Goal: Task Accomplishment & Management: Manage account settings

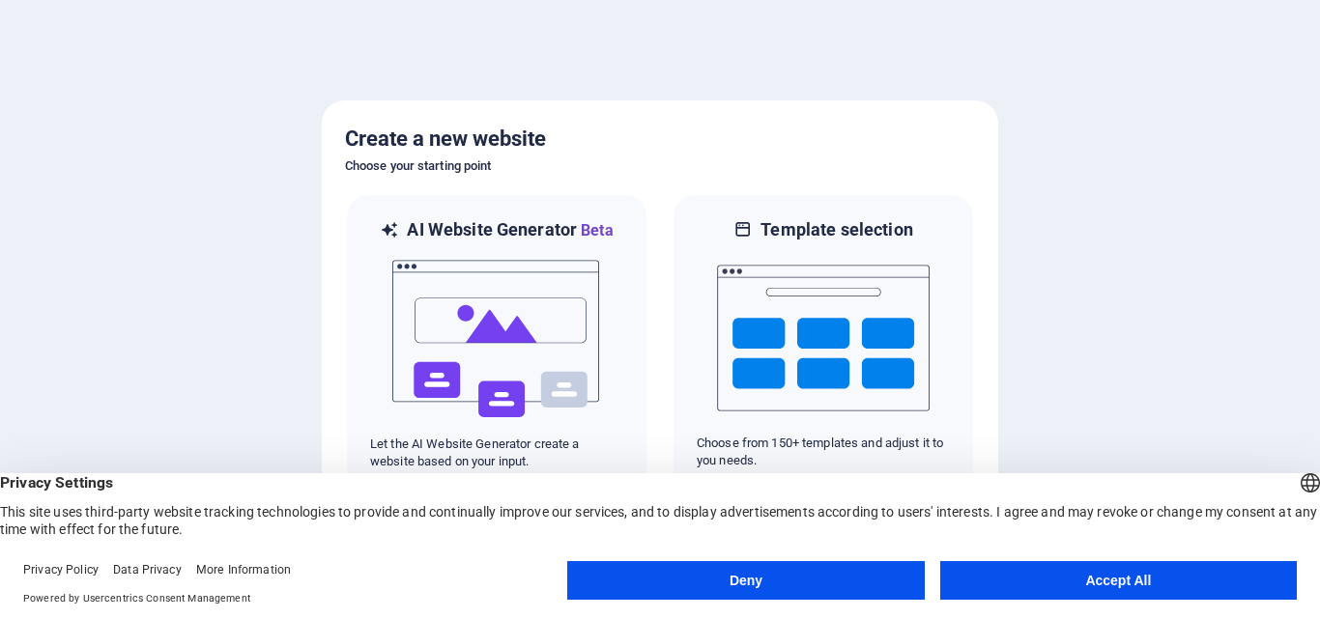
click at [1055, 569] on button "Accept All" at bounding box center [1118, 580] width 357 height 39
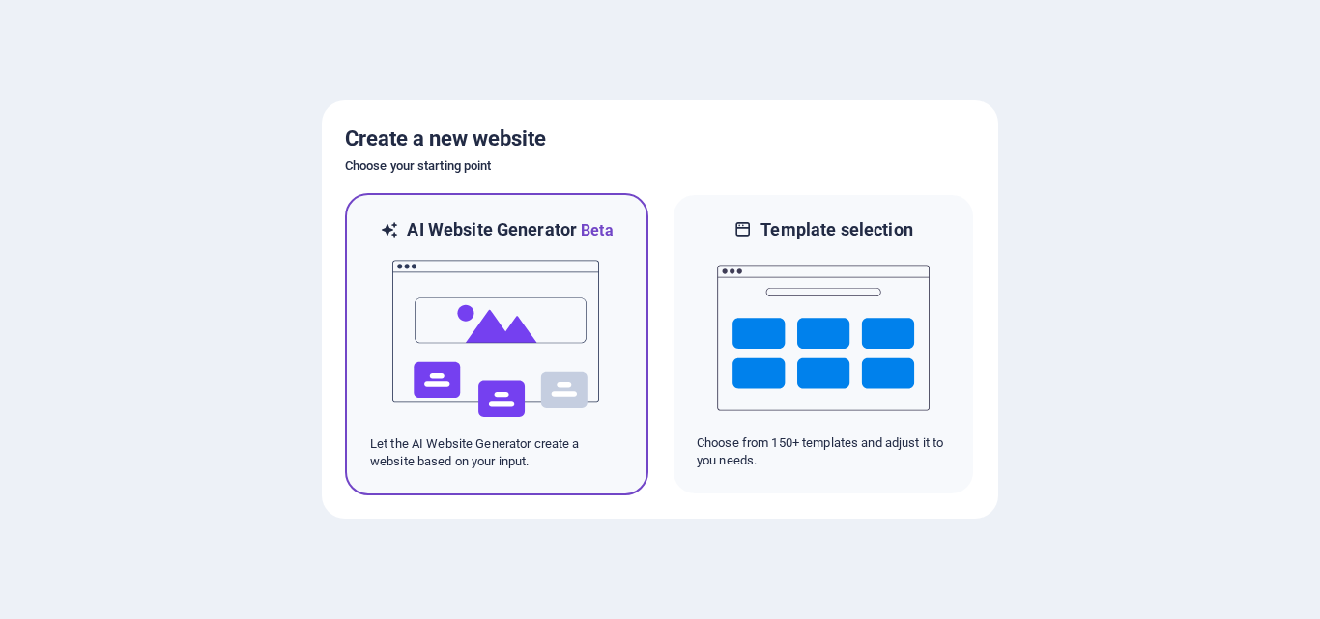
click at [489, 381] on img at bounding box center [496, 339] width 213 height 193
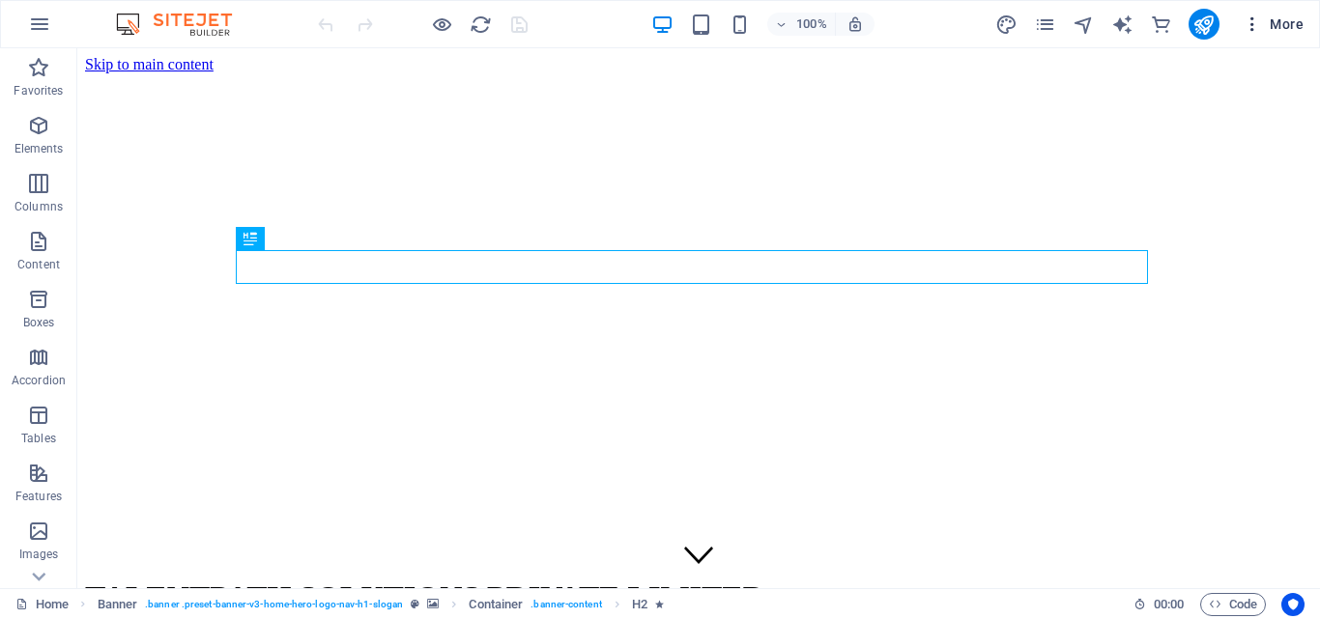
click at [1302, 16] on span "More" at bounding box center [1273, 23] width 61 height 19
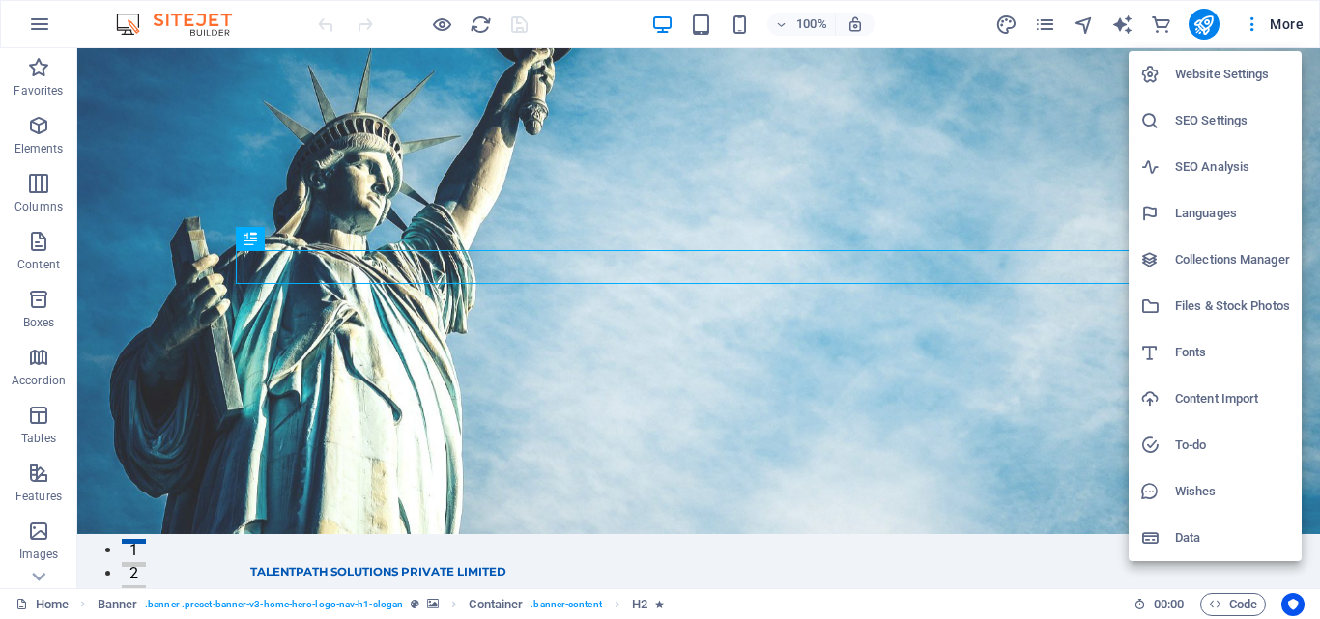
click at [24, 26] on div at bounding box center [660, 309] width 1320 height 619
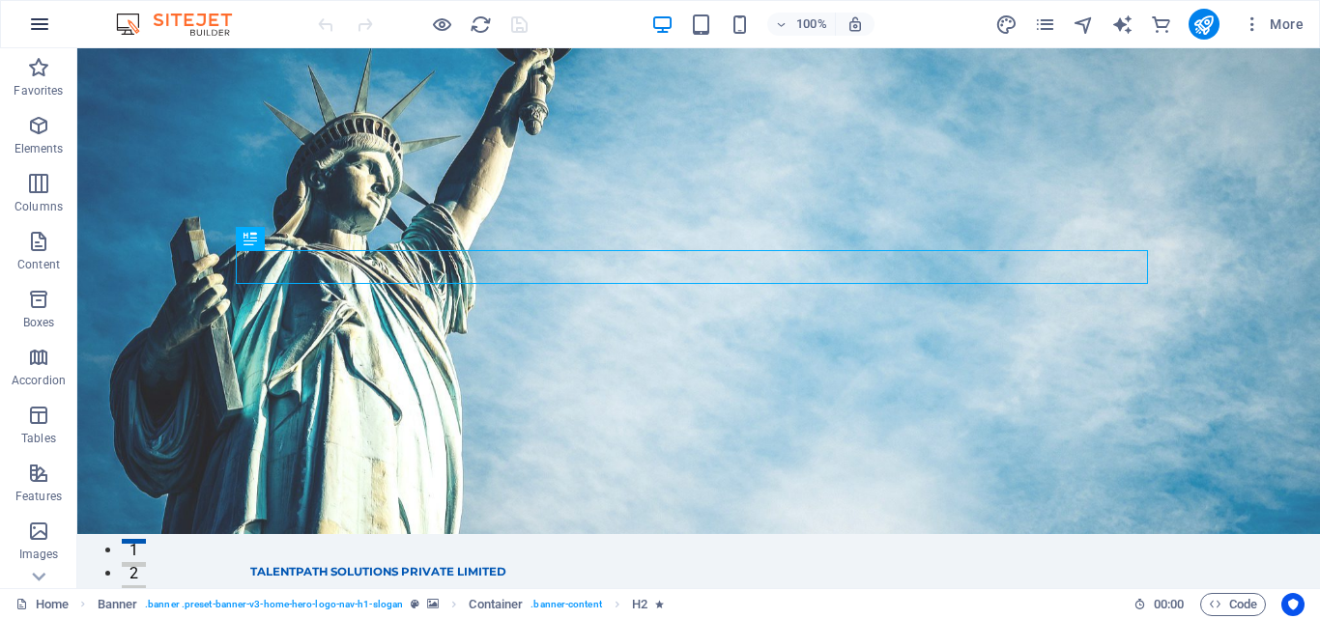
click at [49, 17] on icon "button" at bounding box center [39, 24] width 23 height 23
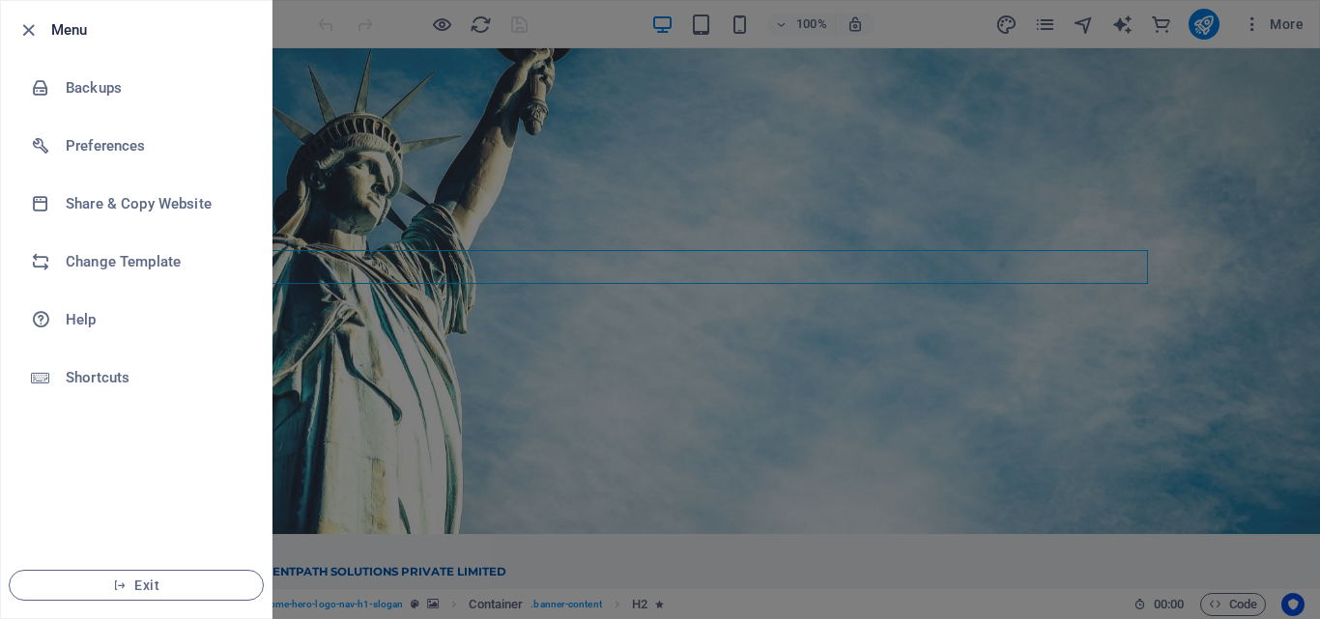
click at [457, 332] on div at bounding box center [660, 309] width 1320 height 619
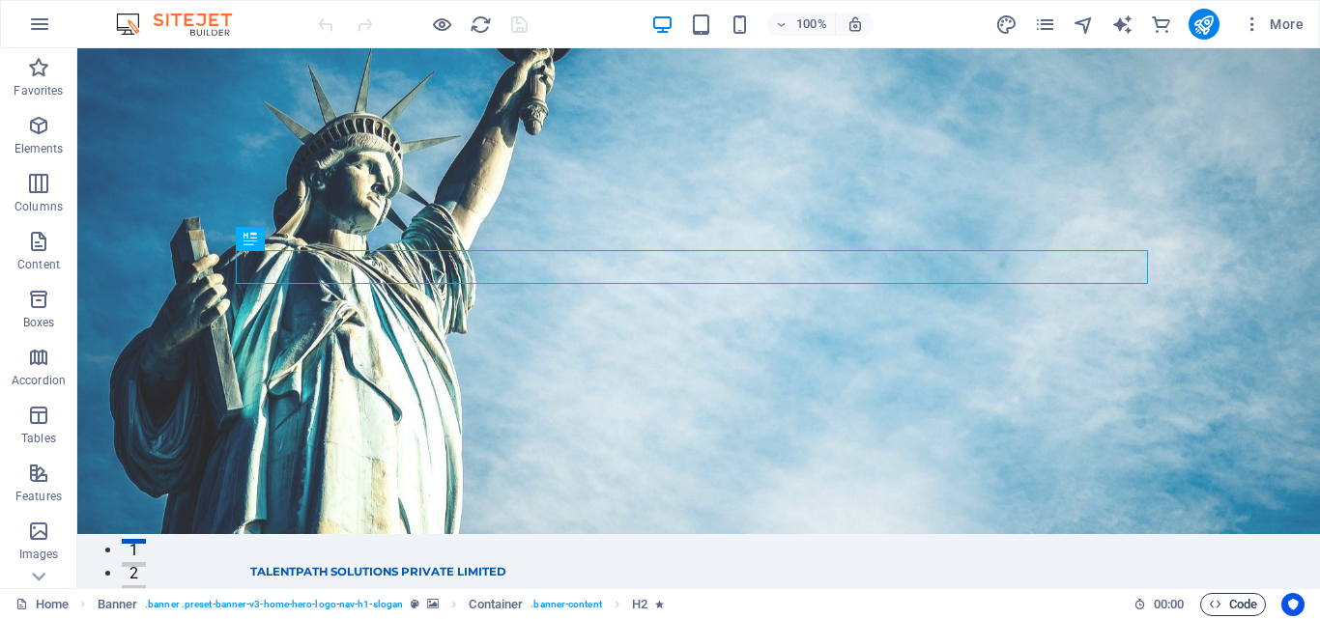
click at [1243, 599] on span "Code" at bounding box center [1233, 604] width 48 height 23
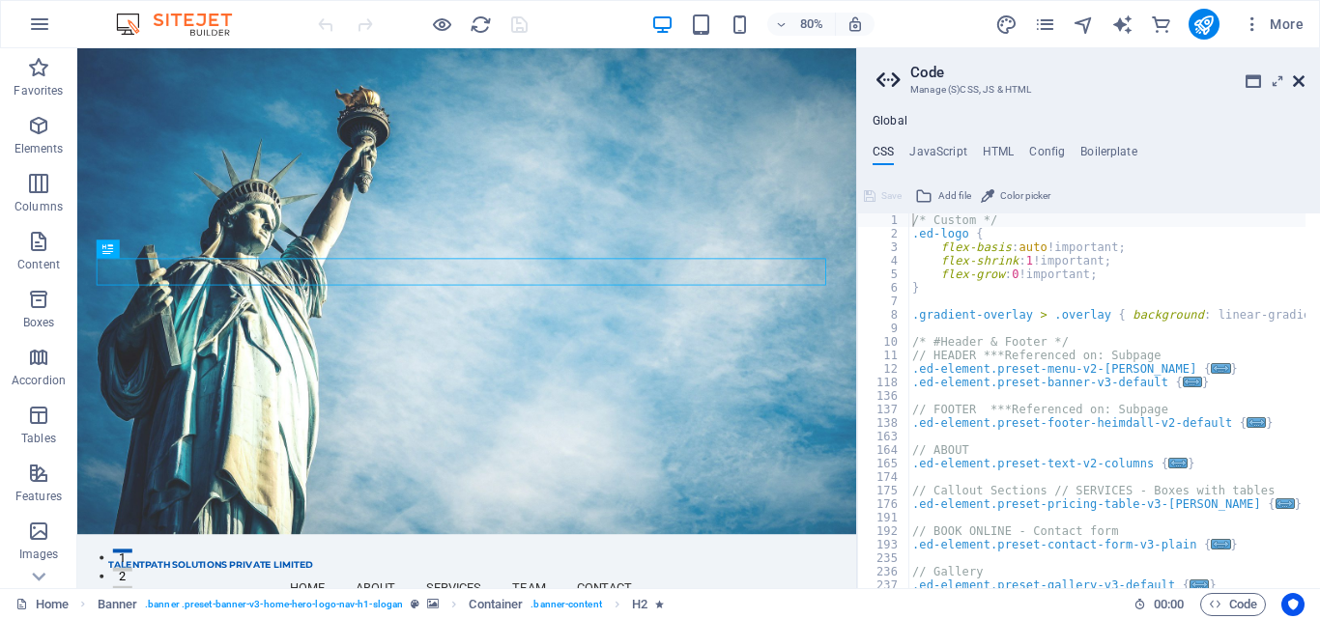
click at [1297, 79] on icon at bounding box center [1299, 80] width 12 height 15
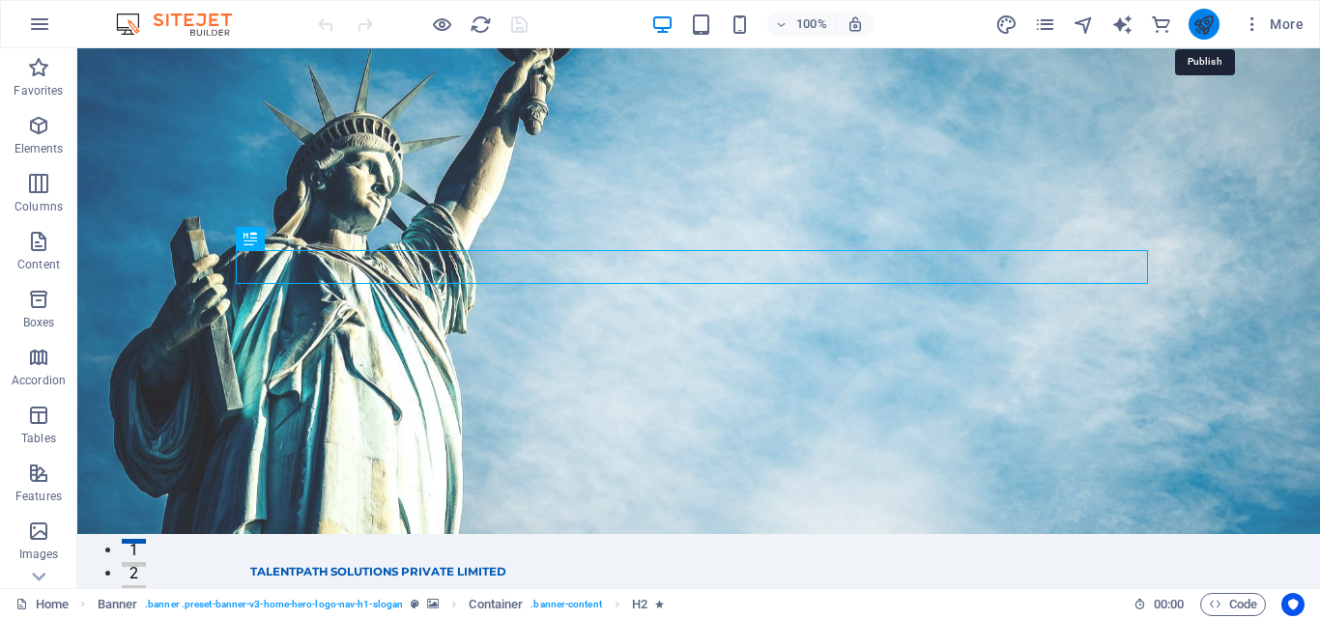
click at [1208, 29] on icon "publish" at bounding box center [1203, 25] width 22 height 22
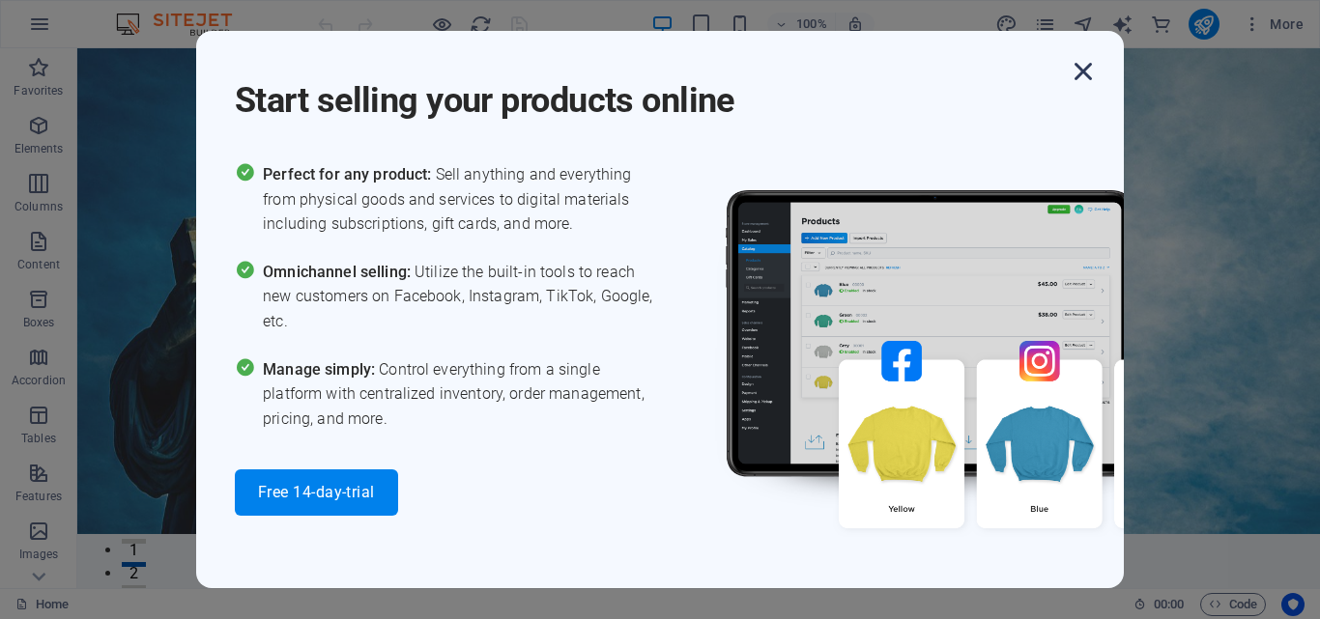
click at [1072, 68] on icon "button" at bounding box center [1083, 71] width 35 height 35
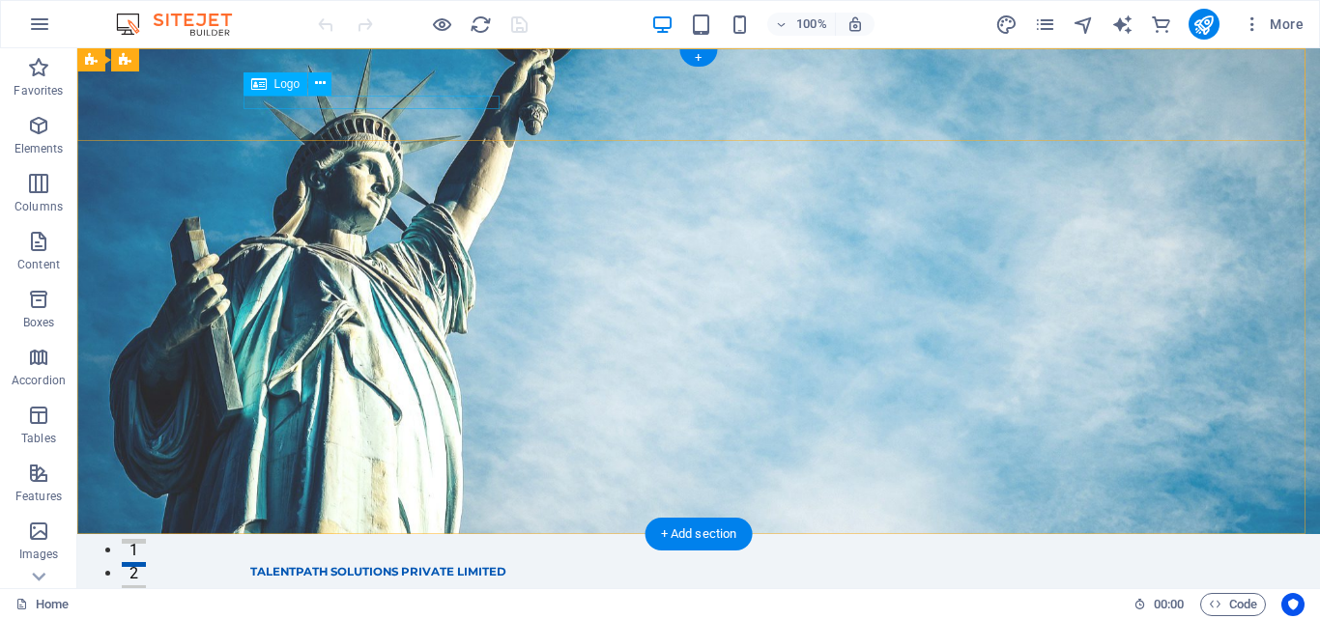
click at [349, 565] on div "TALENTPATH SOLUTIONS PRIVATE LIMITED" at bounding box center [698, 572] width 897 height 14
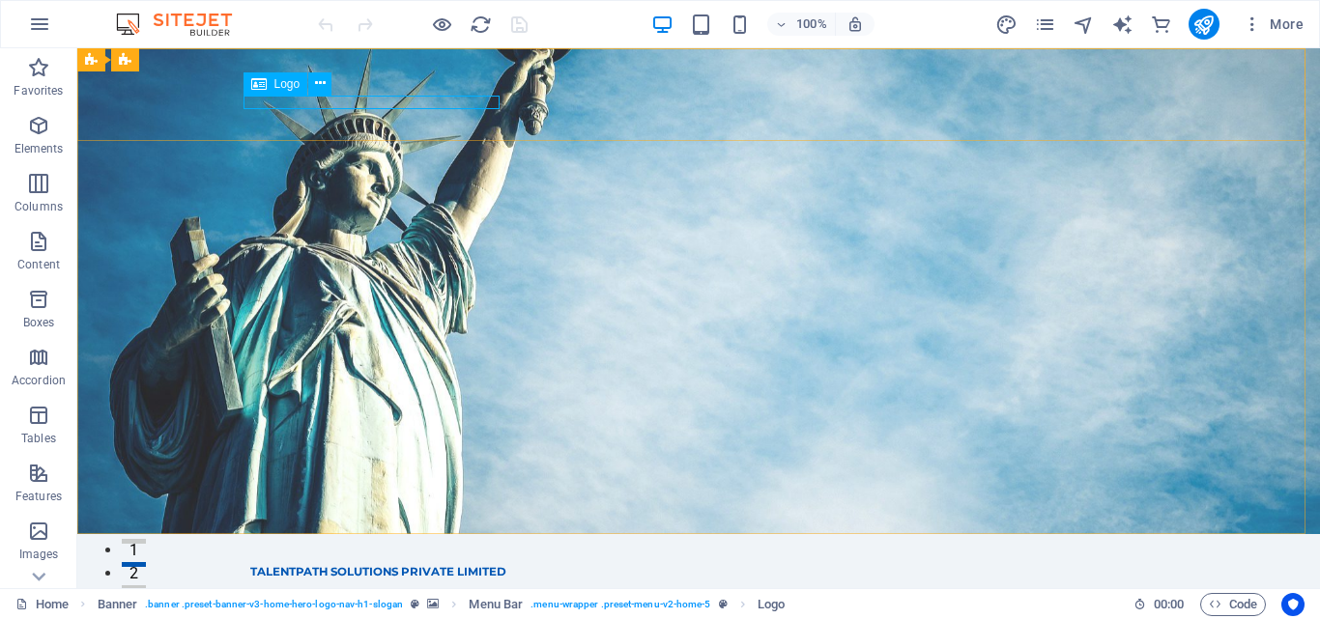
click at [272, 85] on div "Logo" at bounding box center [275, 83] width 65 height 23
click at [328, 81] on button at bounding box center [319, 83] width 23 height 23
click at [262, 84] on icon at bounding box center [258, 83] width 15 height 23
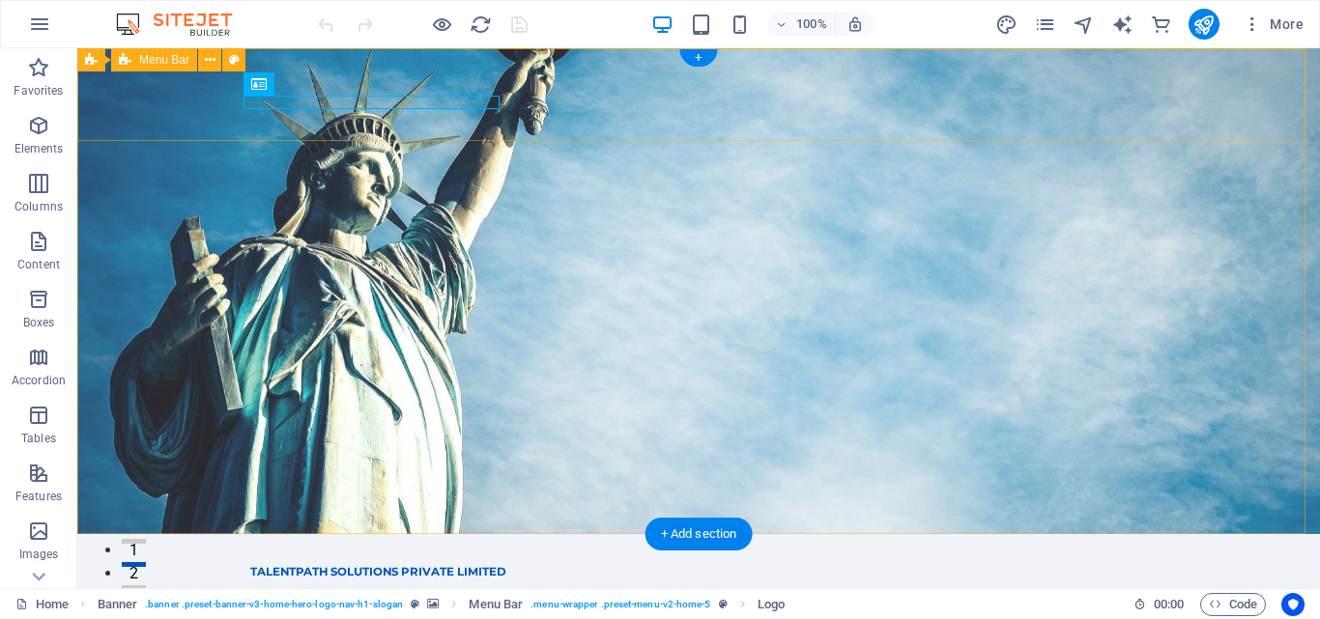
click at [238, 534] on div "TALENTPATH SOLUTIONS PRIVATE LIMITED Home About Services Team Contact Menu" at bounding box center [698, 587] width 1243 height 106
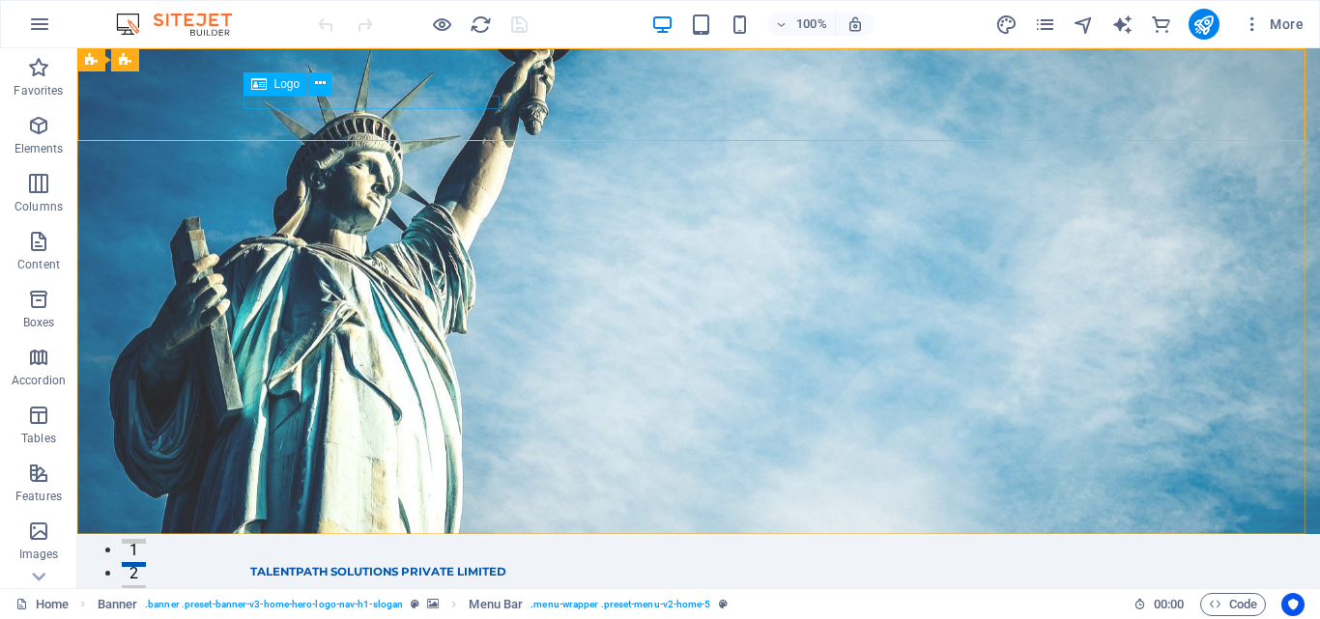
click at [255, 95] on icon at bounding box center [258, 83] width 15 height 23
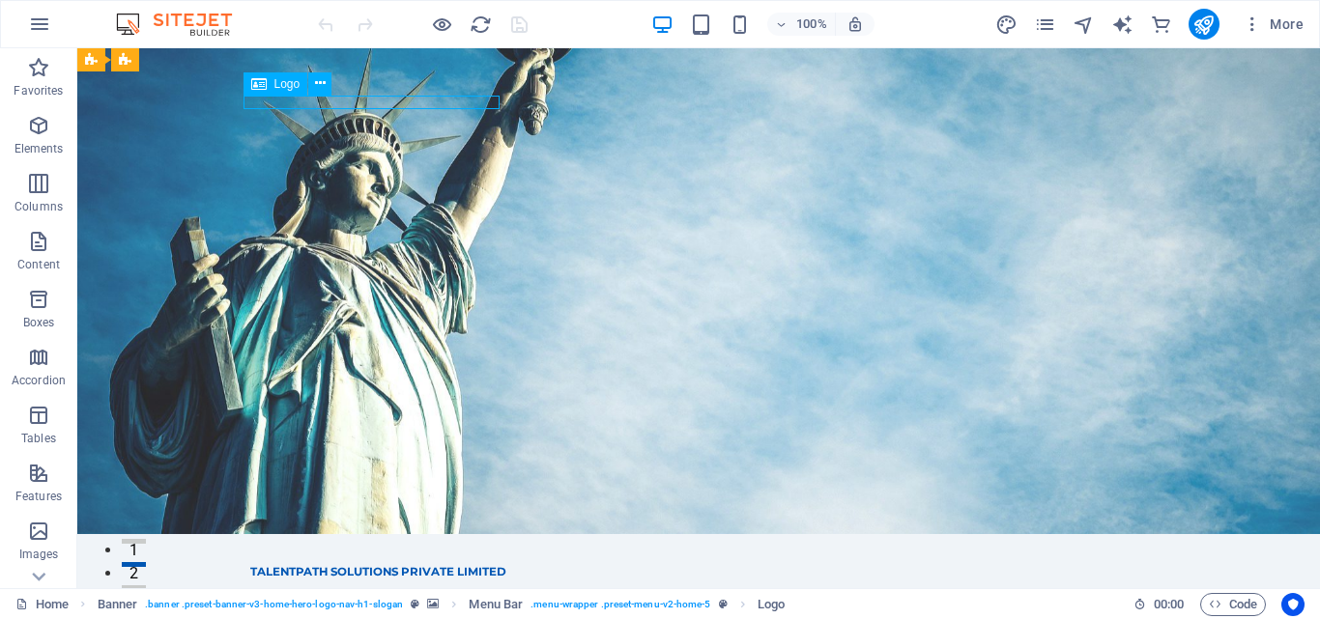
click at [289, 84] on span "Logo" at bounding box center [287, 84] width 26 height 12
click at [289, 84] on div "Drag here to replace the existing content. Press “Ctrl” if you want to create a…" at bounding box center [698, 318] width 1243 height 540
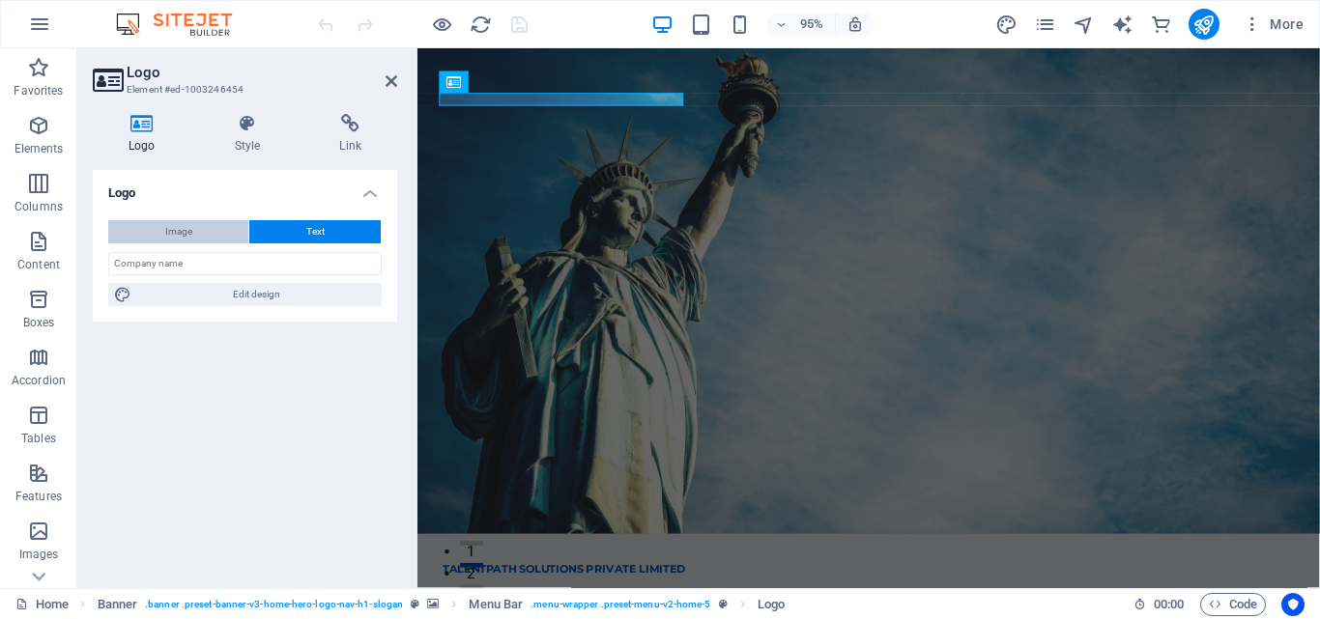
click at [183, 236] on span "Image" at bounding box center [178, 231] width 27 height 23
select select "DISABLED_OPTION_VALUE"
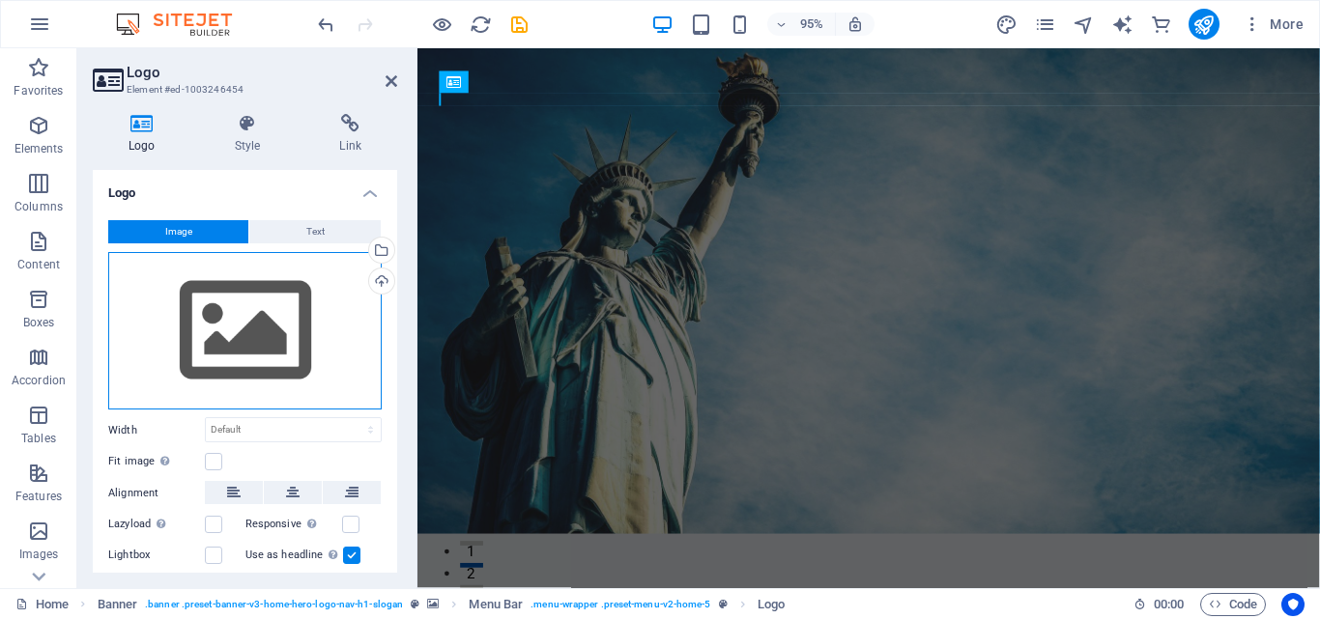
click at [196, 308] on div "Drag files here, click to choose files or select files from Files or our free s…" at bounding box center [244, 331] width 273 height 158
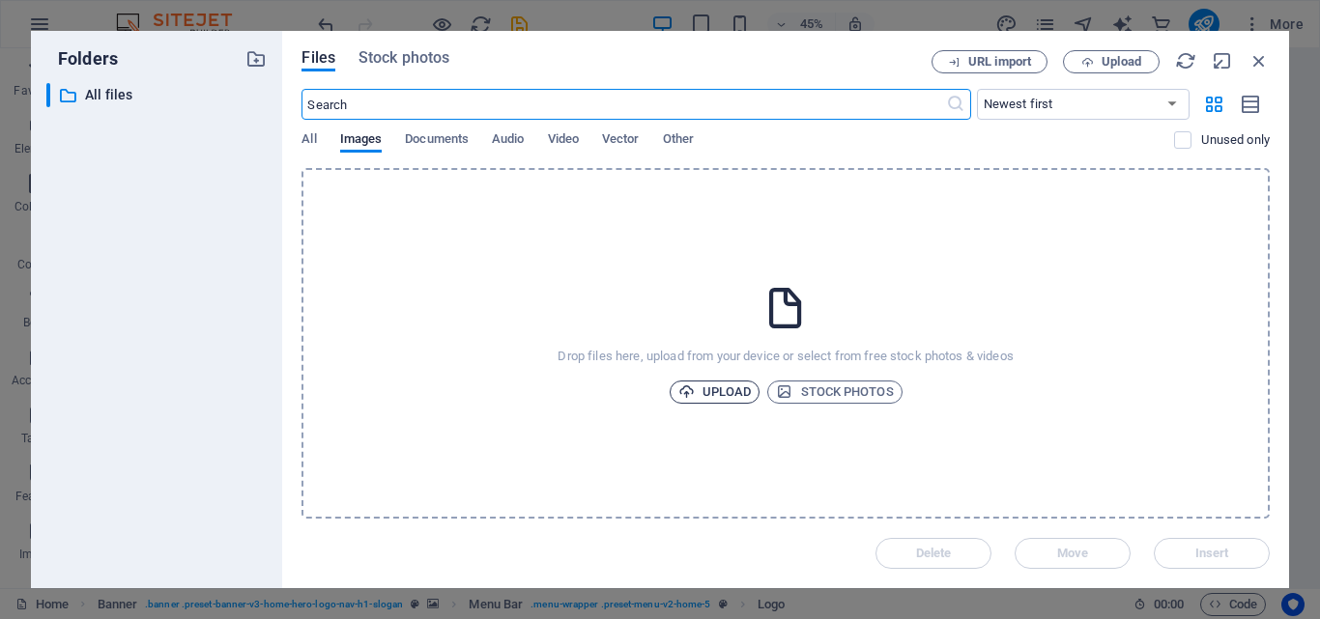
click at [698, 384] on span "Upload" at bounding box center [714, 392] width 73 height 23
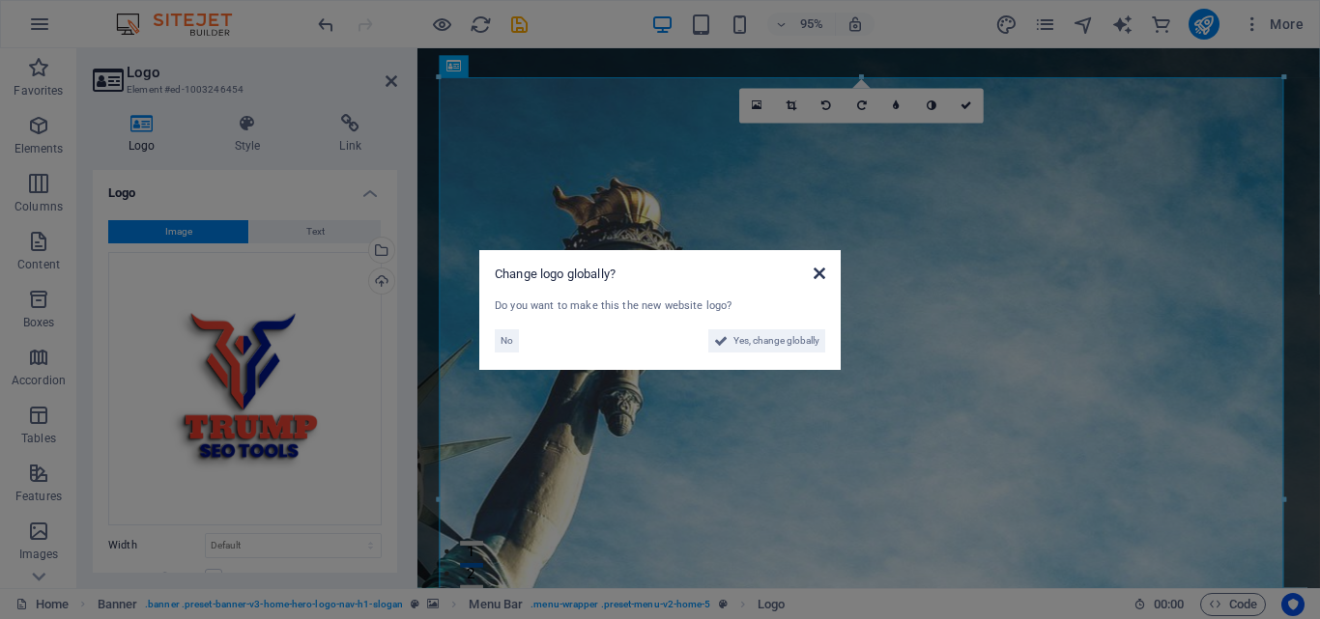
click at [818, 268] on icon at bounding box center [820, 273] width 12 height 15
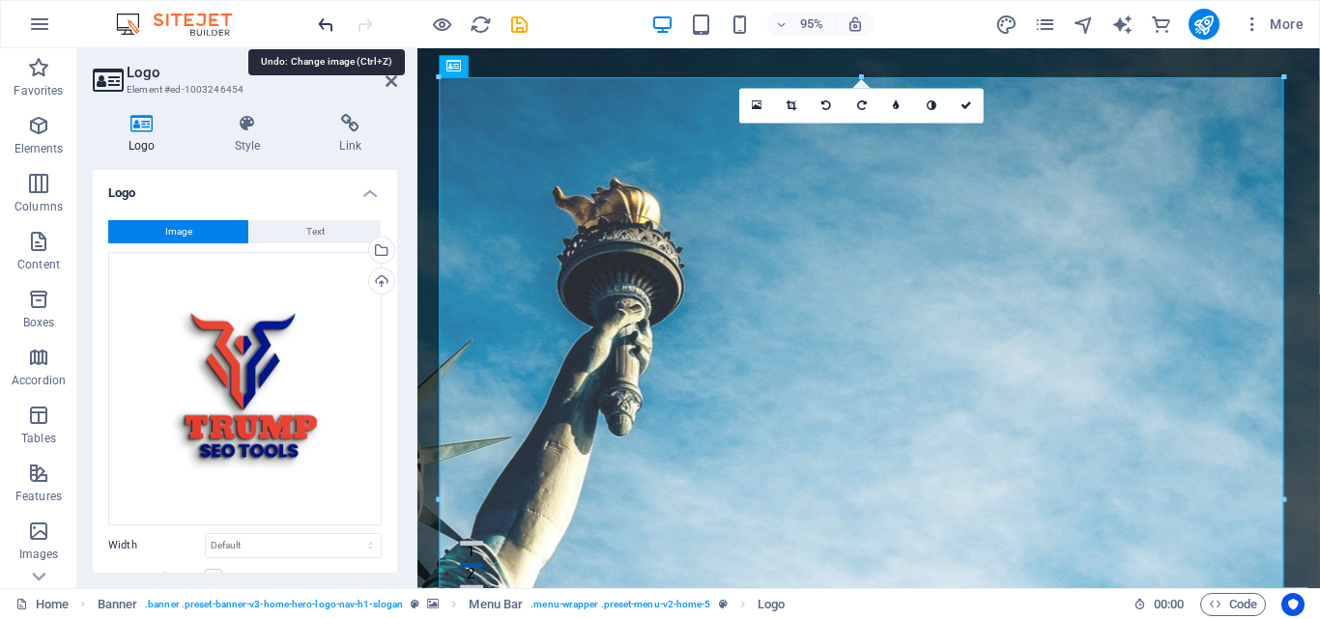
click at [319, 31] on icon "undo" at bounding box center [326, 25] width 22 height 22
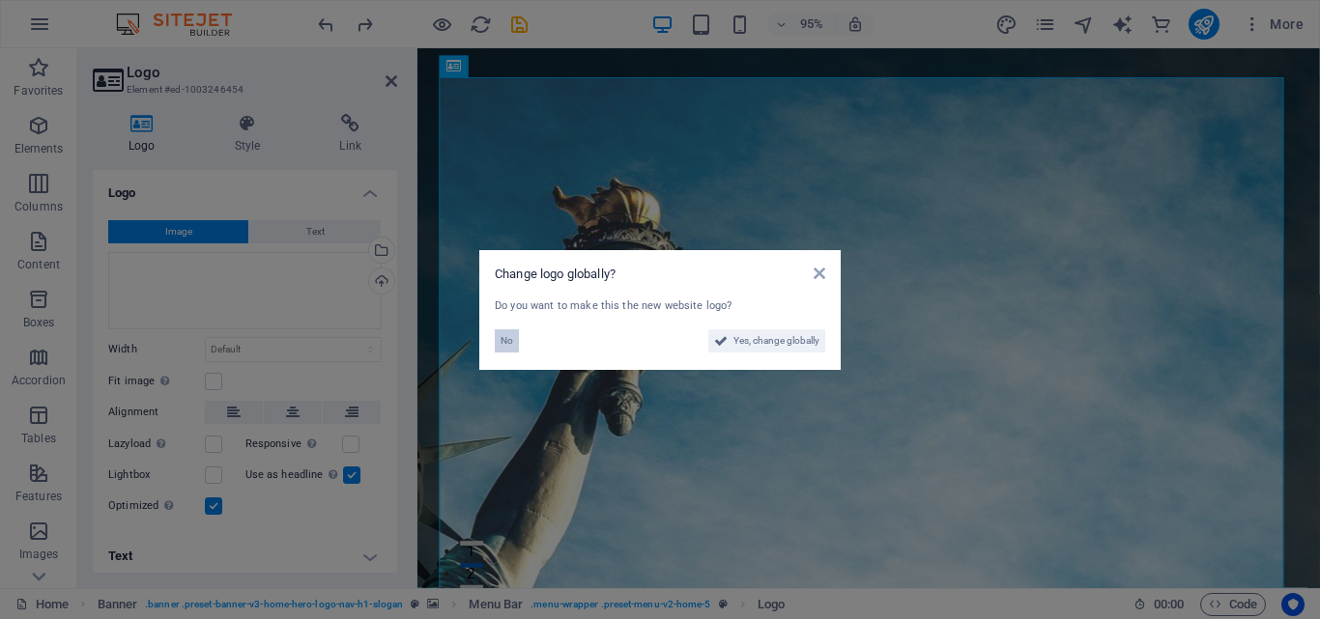
click at [515, 341] on button "No" at bounding box center [507, 340] width 24 height 23
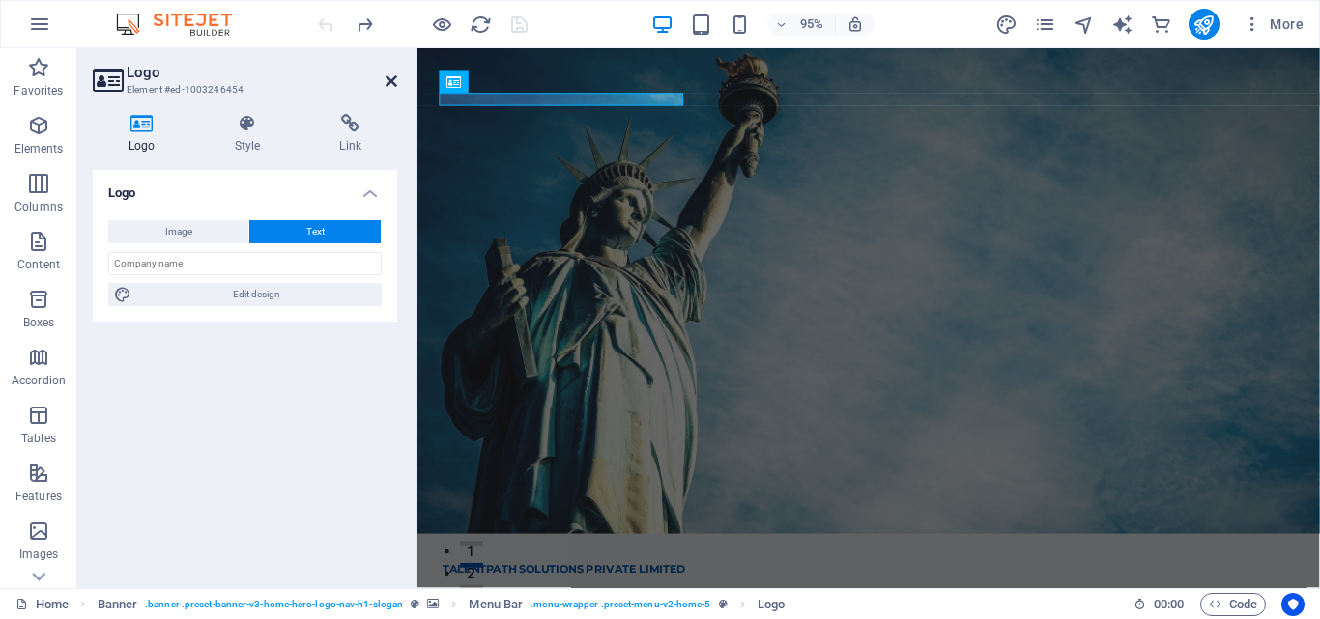
click at [391, 82] on icon at bounding box center [392, 80] width 12 height 15
